Goal: Book appointment/travel/reservation

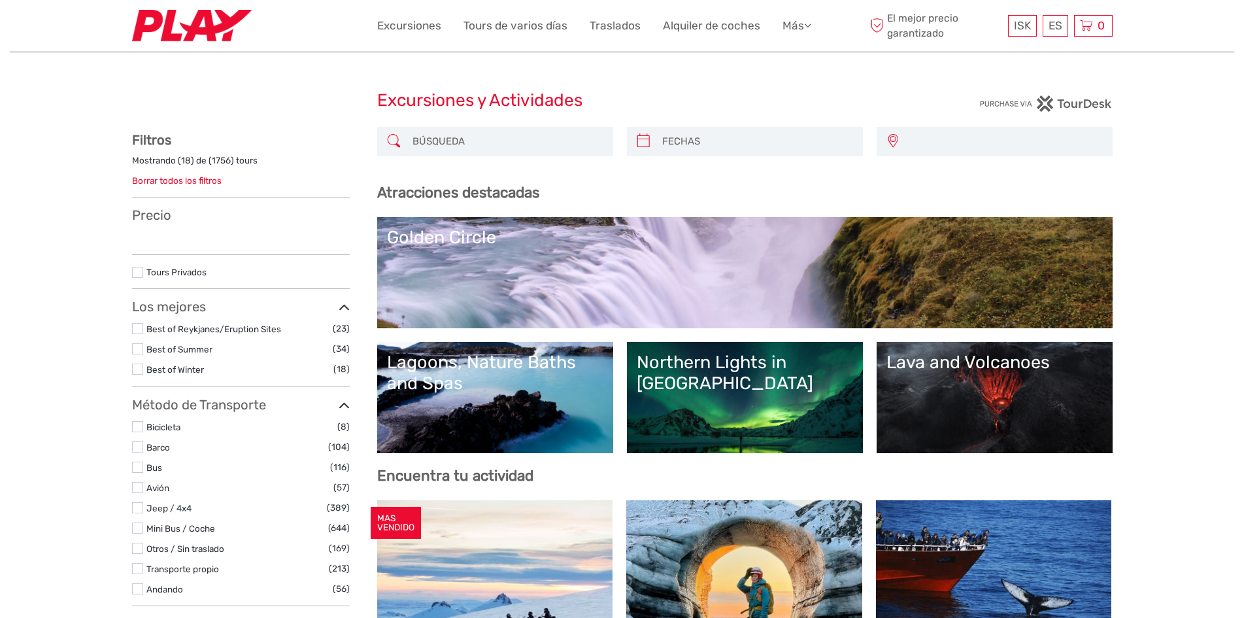
select select
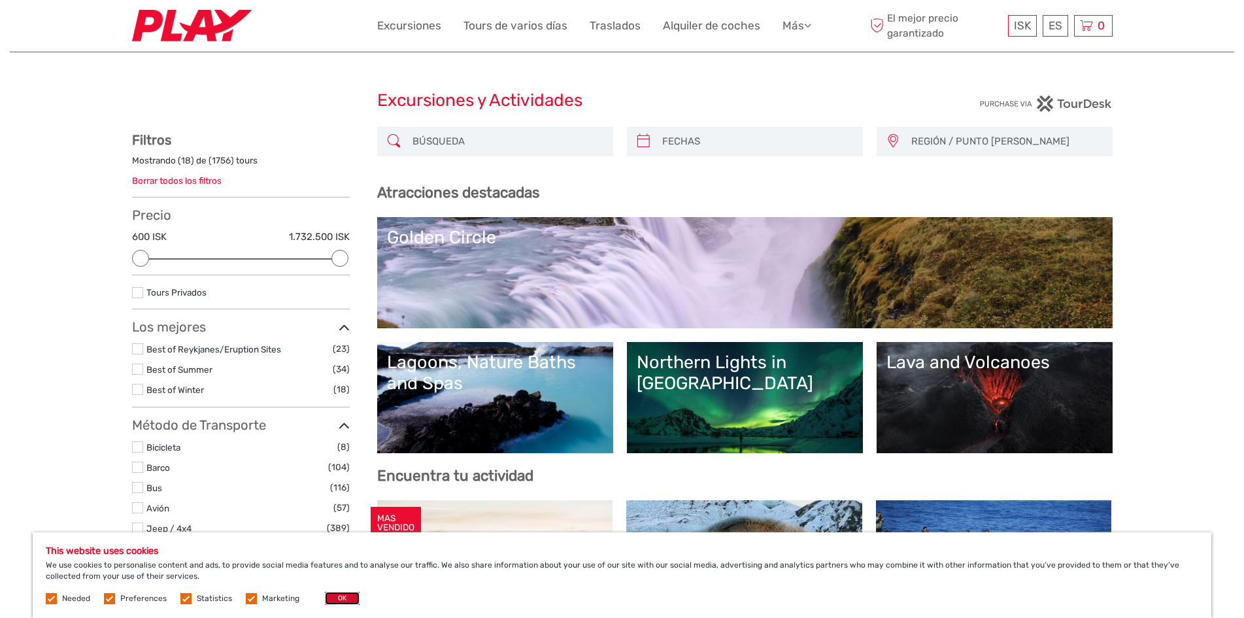
click at [337, 600] on button "OK" at bounding box center [342, 598] width 35 height 13
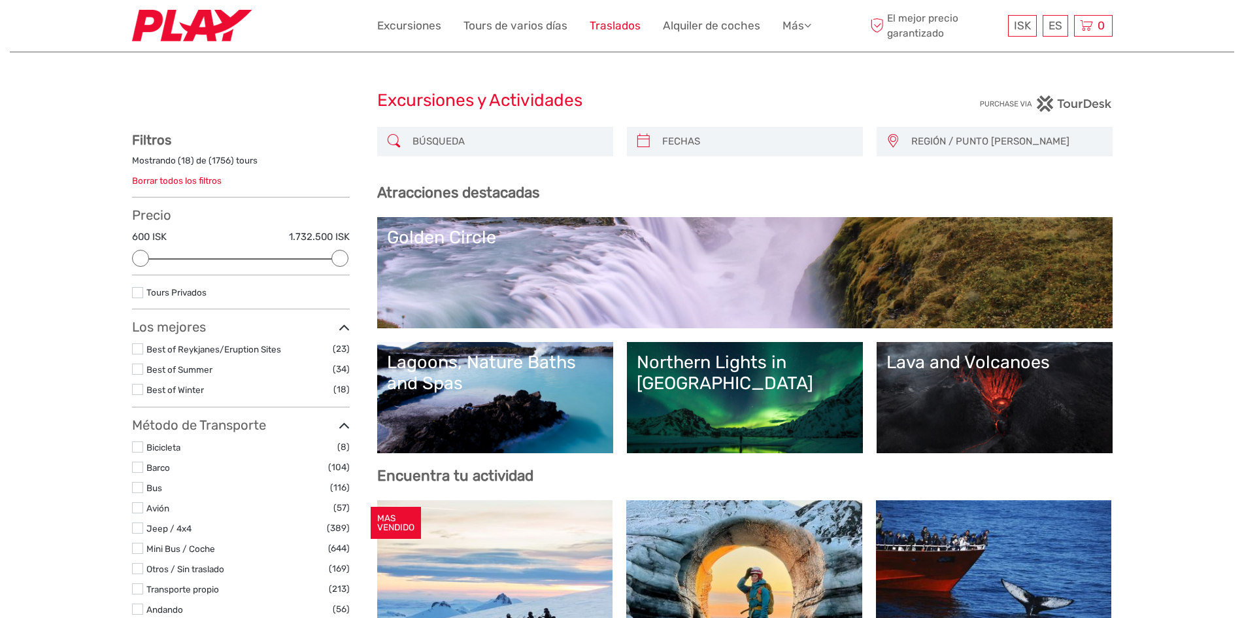
click at [614, 29] on link "Traslados" at bounding box center [615, 25] width 51 height 19
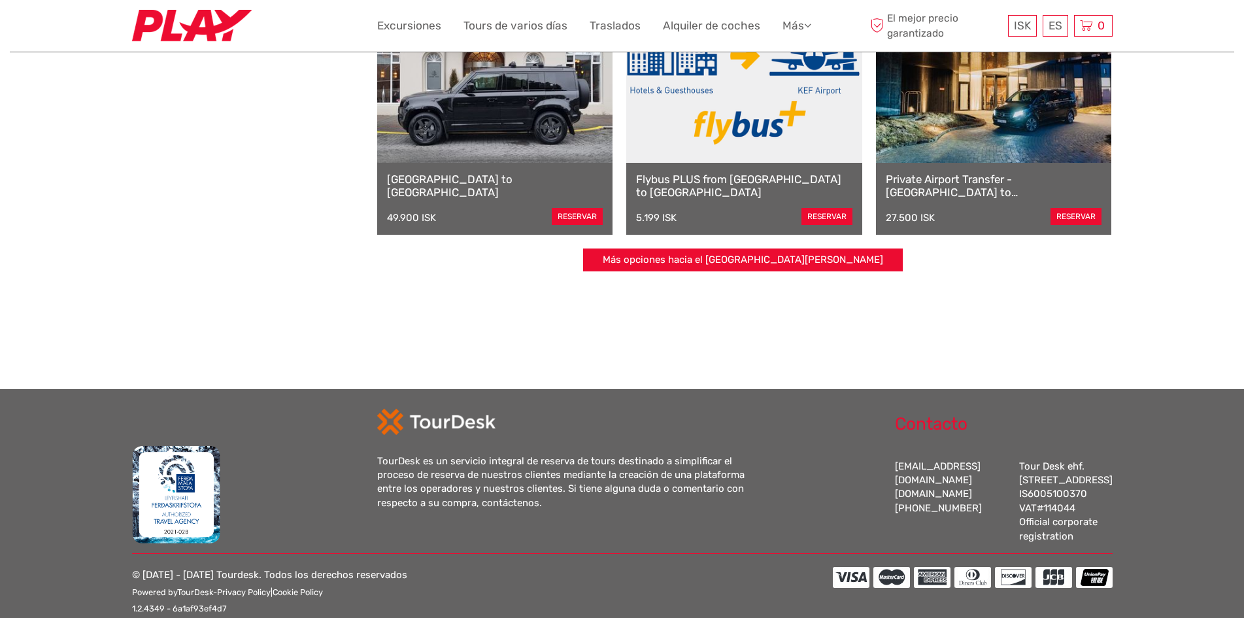
scroll to position [434, 0]
